Goal: Task Accomplishment & Management: Use online tool/utility

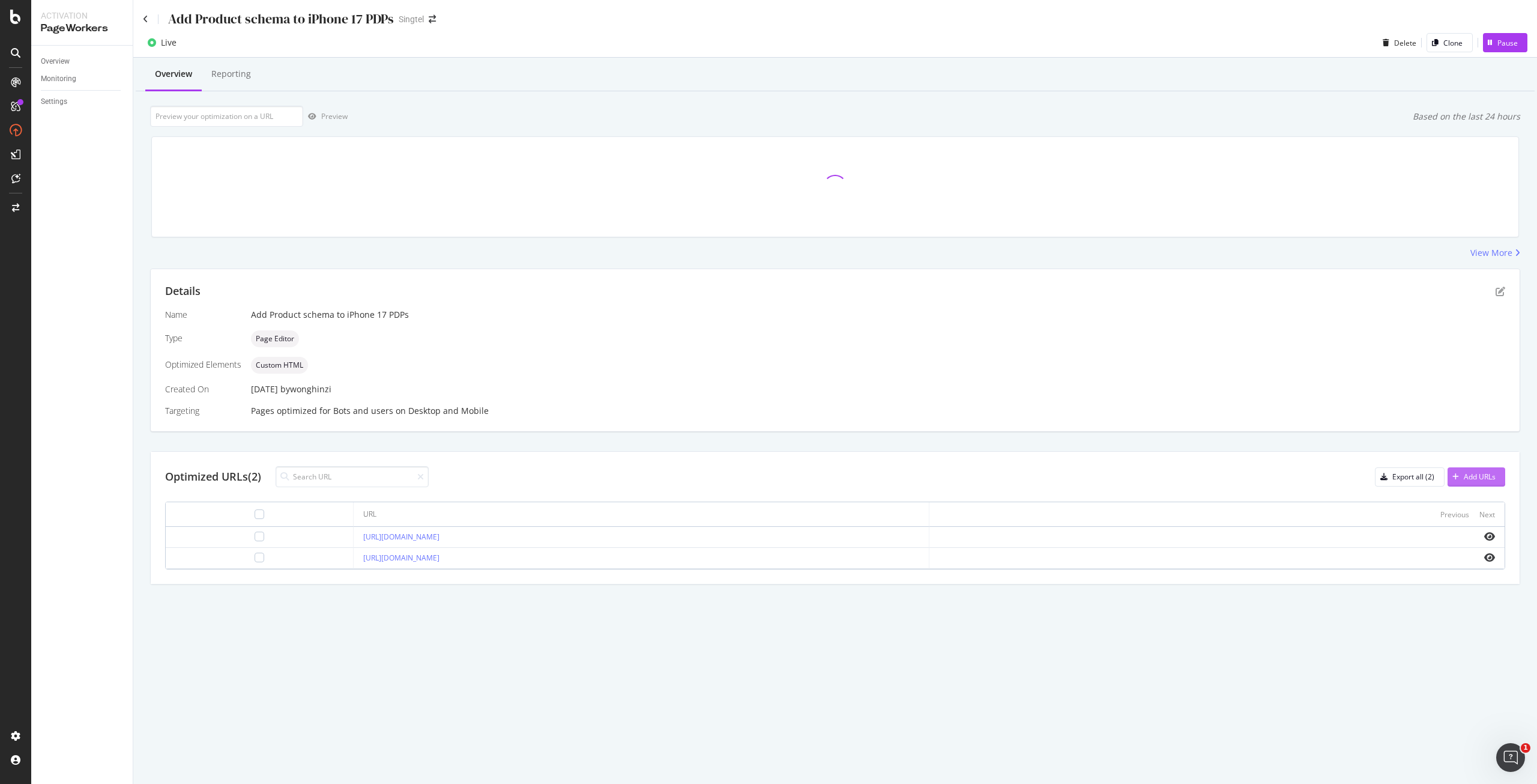
click at [1473, 476] on div "Add URLs" at bounding box center [1480, 477] width 32 height 10
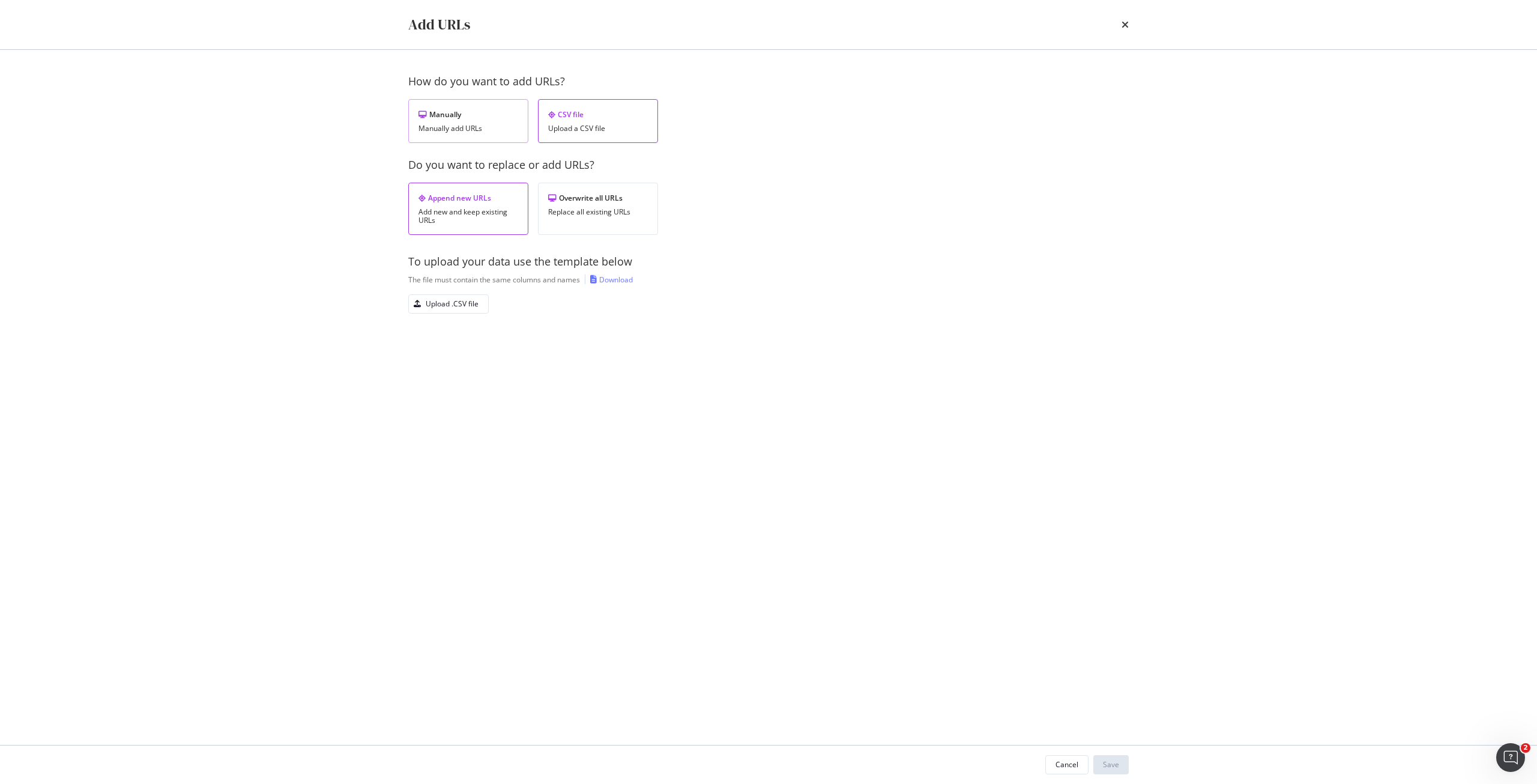
click at [504, 136] on div "Manually Manually add URLs" at bounding box center [468, 121] width 120 height 44
drag, startPoint x: 431, startPoint y: 199, endPoint x: 437, endPoint y: 187, distance: 13.4
click at [433, 193] on div "Add a URL" at bounding box center [433, 201] width 50 height 18
click at [502, 340] on div "URL You must provide a value product schema" at bounding box center [575, 285] width 332 height 130
click at [503, 322] on input "modal" at bounding box center [570, 325] width 294 height 21
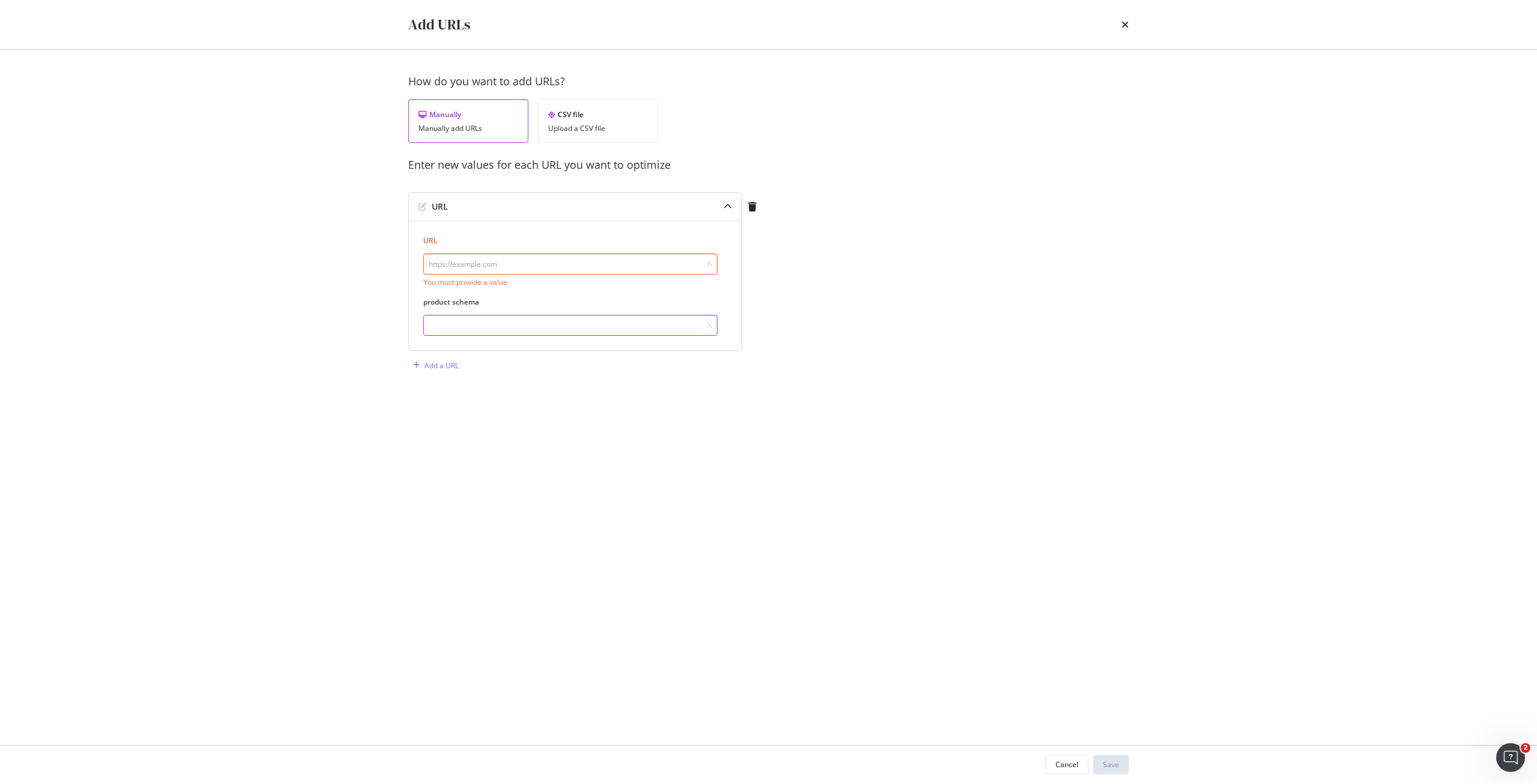
paste input "[ { "@context": "[URL][DOMAIN_NAME]", "@type": "ProductGroup", "name": "Pre-Ord…"
type input "[ { "@context": "[URL][DOMAIN_NAME]", "@type": "ProductGroup", "name": "Pre-Ord…"
click at [534, 263] on input "modal" at bounding box center [570, 263] width 294 height 21
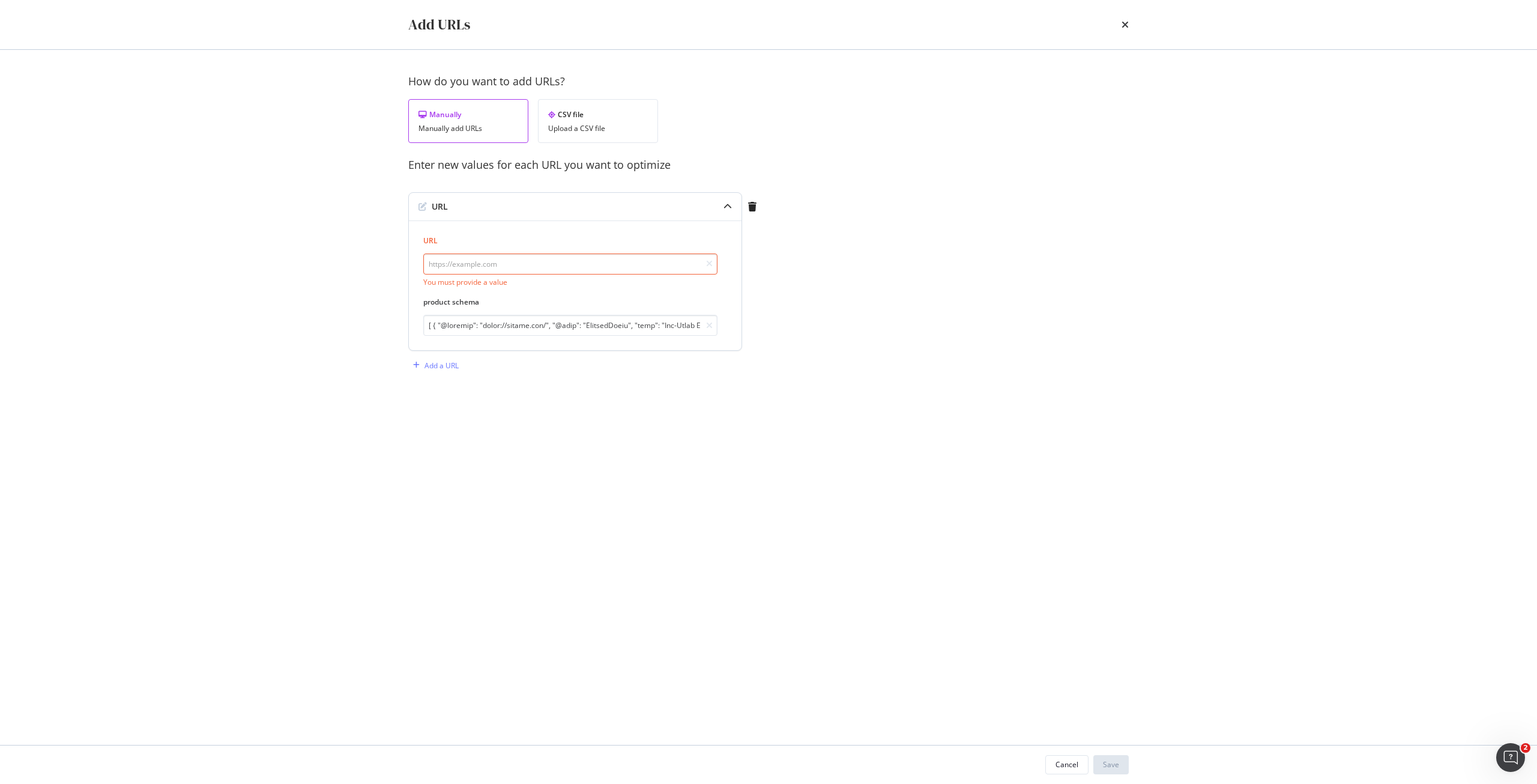
paste input "[URL][DOMAIN_NAME]"
type input "[URL][DOMAIN_NAME]"
click at [1104, 771] on div "Save" at bounding box center [1111, 764] width 16 height 18
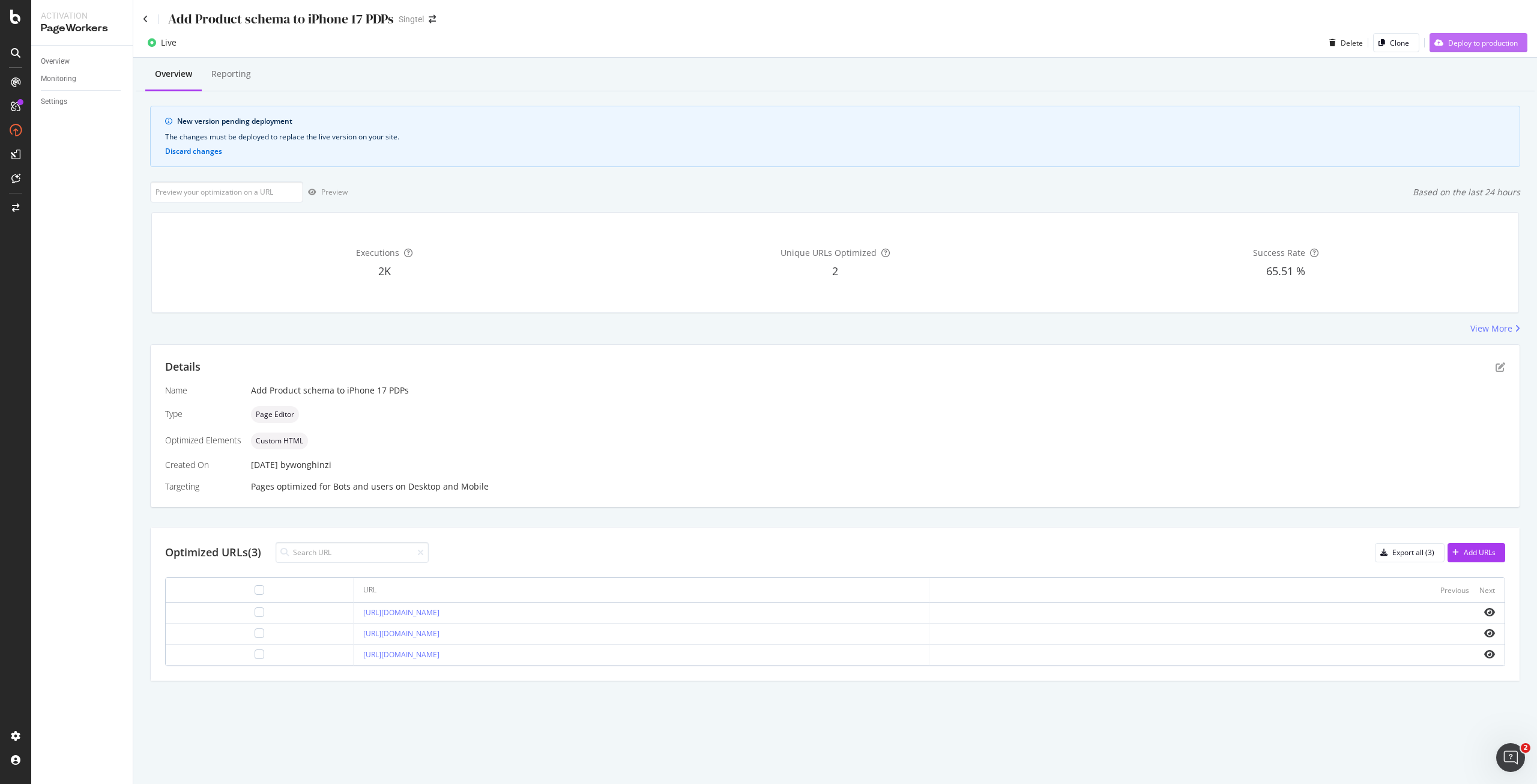
click at [1472, 40] on div "Deploy to production" at bounding box center [1483, 43] width 70 height 10
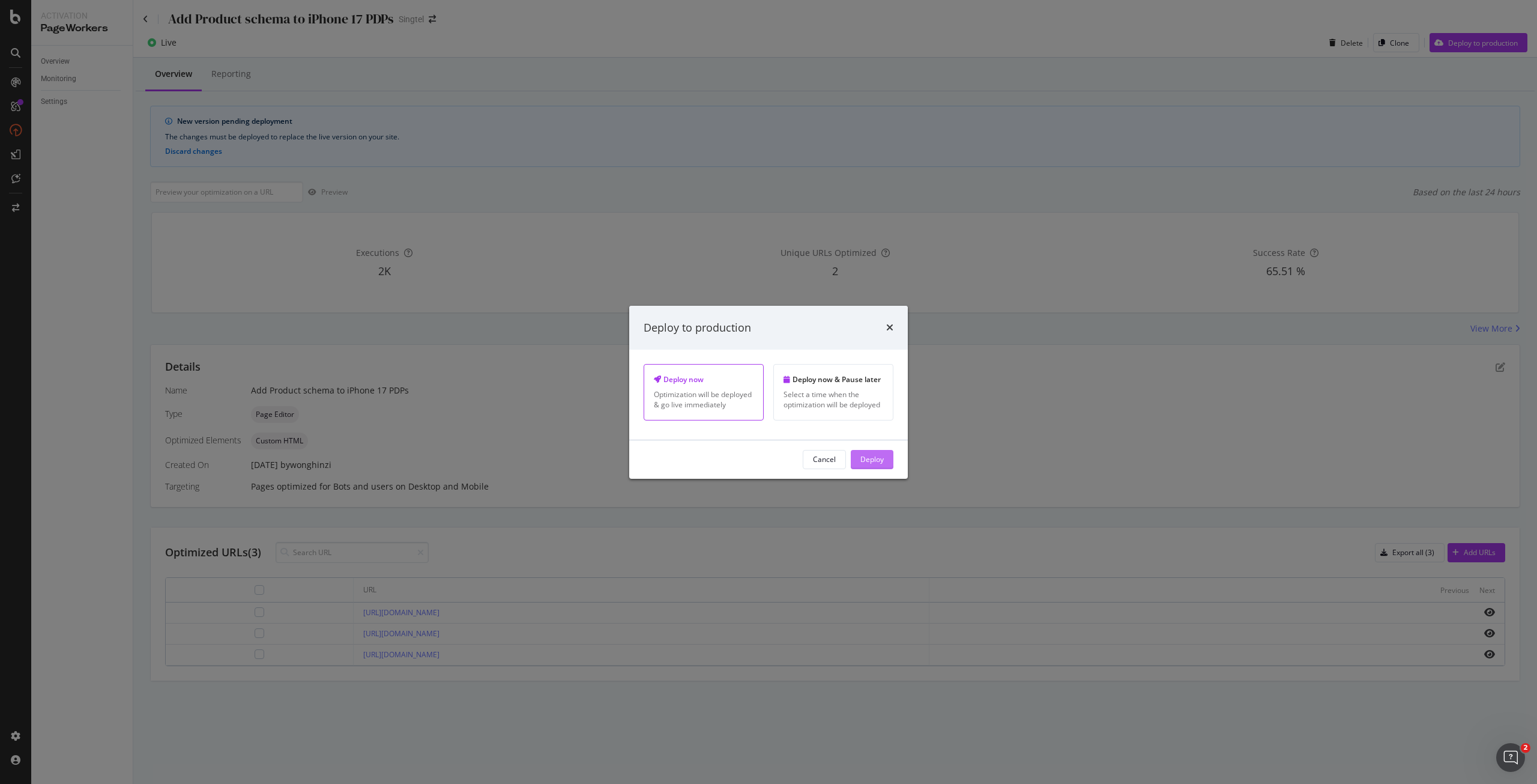
click at [879, 458] on div "Deploy" at bounding box center [872, 459] width 23 height 10
